Goal: Task Accomplishment & Management: Manage account settings

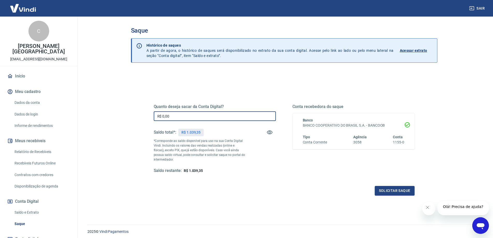
drag, startPoint x: 185, startPoint y: 119, endPoint x: 62, endPoint y: 130, distance: 124.1
click at [62, 130] on div "Sair C [PERSON_NAME] Pamplona [EMAIL_ADDRESS][DOMAIN_NAME] Início Meu cadastro …" at bounding box center [246, 119] width 493 height 238
type input "R$ 1.039,35"
click at [392, 192] on button "Solicitar saque" at bounding box center [394, 191] width 40 height 10
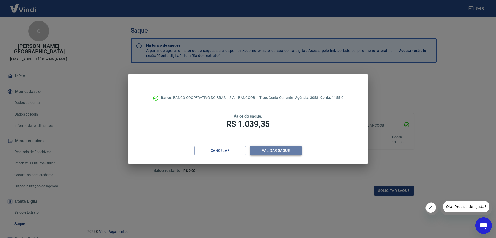
click at [282, 149] on button "Validar saque" at bounding box center [276, 151] width 52 height 10
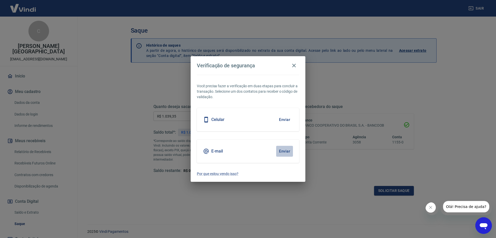
click at [282, 149] on button "Enviar" at bounding box center [284, 151] width 17 height 11
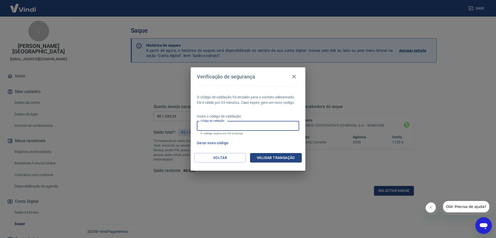
click at [224, 129] on input "Código de validação" at bounding box center [248, 126] width 102 height 10
type input "536800"
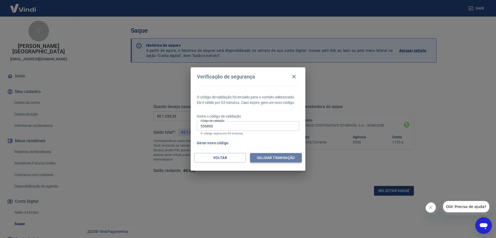
click at [263, 155] on button "Validar transação" at bounding box center [276, 158] width 52 height 10
click at [220, 127] on input "536800" at bounding box center [248, 126] width 102 height 10
